Goal: Navigation & Orientation: Understand site structure

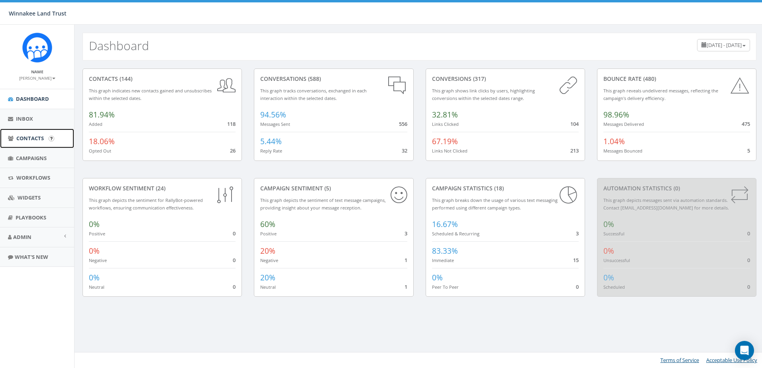
click at [35, 139] on span "Contacts" at bounding box center [29, 138] width 27 height 7
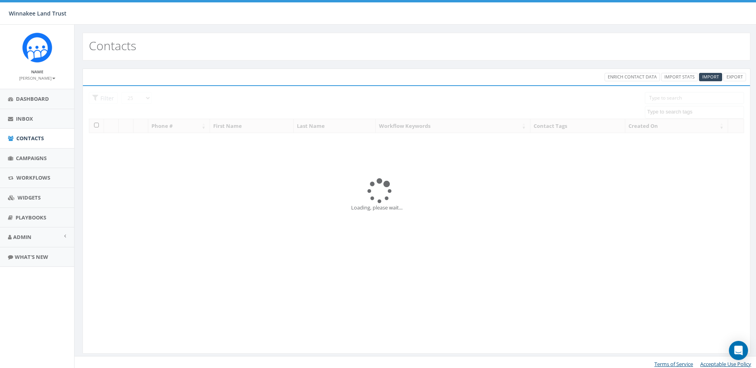
select select
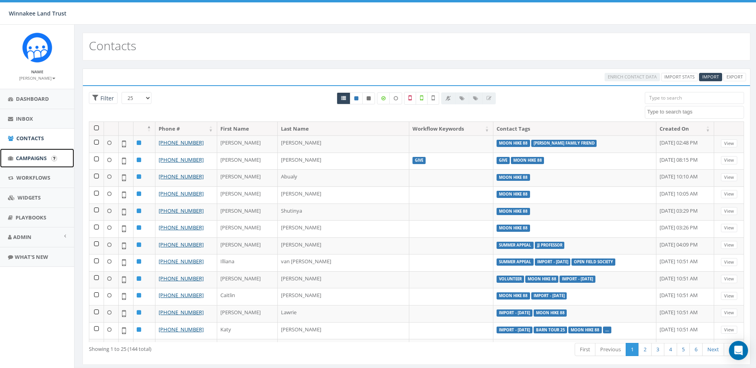
click at [34, 161] on span "Campaigns" at bounding box center [31, 158] width 31 height 7
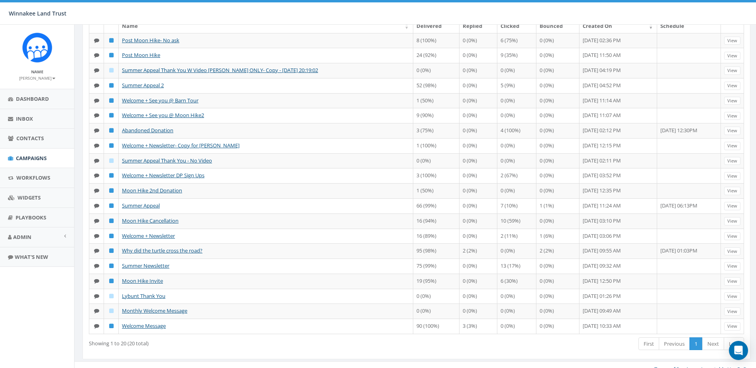
scroll to position [92, 0]
